Goal: Navigation & Orientation: Understand site structure

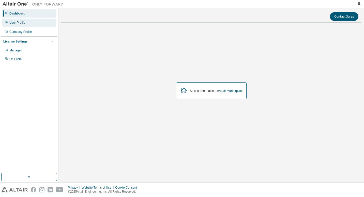
click at [32, 26] on div "User Profile" at bounding box center [29, 23] width 54 height 8
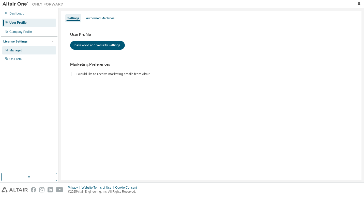
click at [30, 51] on div "Managed" at bounding box center [29, 50] width 54 height 8
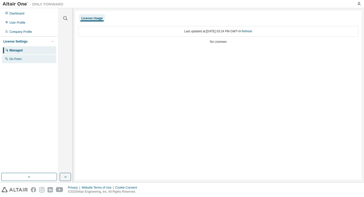
click at [31, 56] on div "On Prem" at bounding box center [29, 59] width 54 height 8
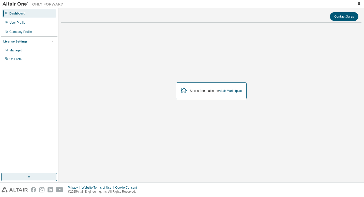
click at [35, 174] on button "button" at bounding box center [29, 177] width 56 height 8
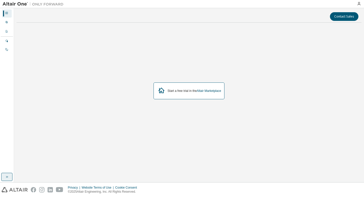
click at [6, 175] on icon "button" at bounding box center [7, 177] width 4 height 4
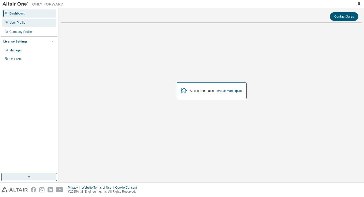
click at [38, 23] on div "User Profile" at bounding box center [29, 23] width 54 height 8
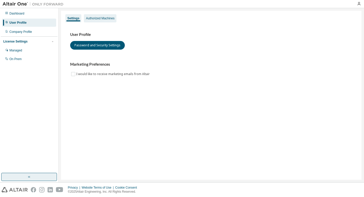
click at [100, 20] on div "Authorized Machines" at bounding box center [100, 18] width 29 height 4
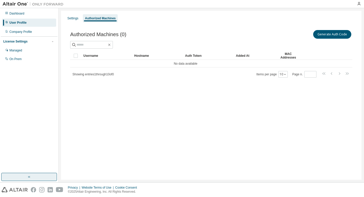
click at [81, 19] on div "Settings Authorized Machines" at bounding box center [211, 18] width 295 height 9
click at [72, 18] on div "Settings" at bounding box center [72, 18] width 11 height 4
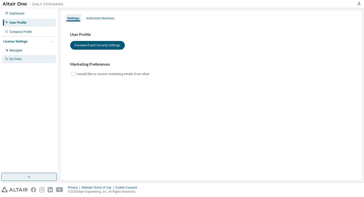
click at [7, 63] on div "On Prem" at bounding box center [29, 59] width 54 height 8
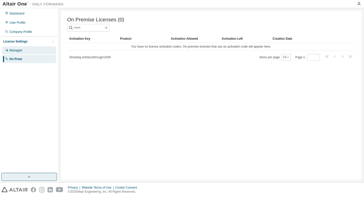
click at [21, 54] on div "Managed" at bounding box center [29, 50] width 54 height 8
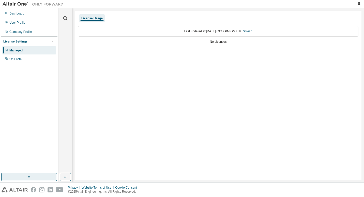
click at [26, 43] on div "License Settings" at bounding box center [29, 41] width 52 height 5
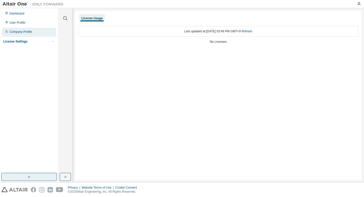
click at [32, 34] on div "Company Profile" at bounding box center [29, 32] width 54 height 8
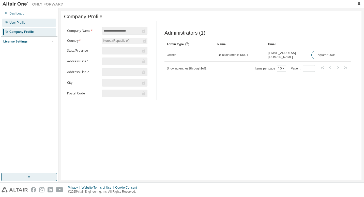
click at [33, 26] on div "User Profile" at bounding box center [29, 23] width 54 height 8
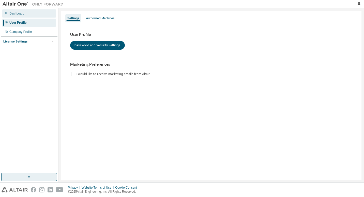
click at [32, 13] on div "Dashboard" at bounding box center [29, 13] width 54 height 8
